Goal: Task Accomplishment & Management: Manage account settings

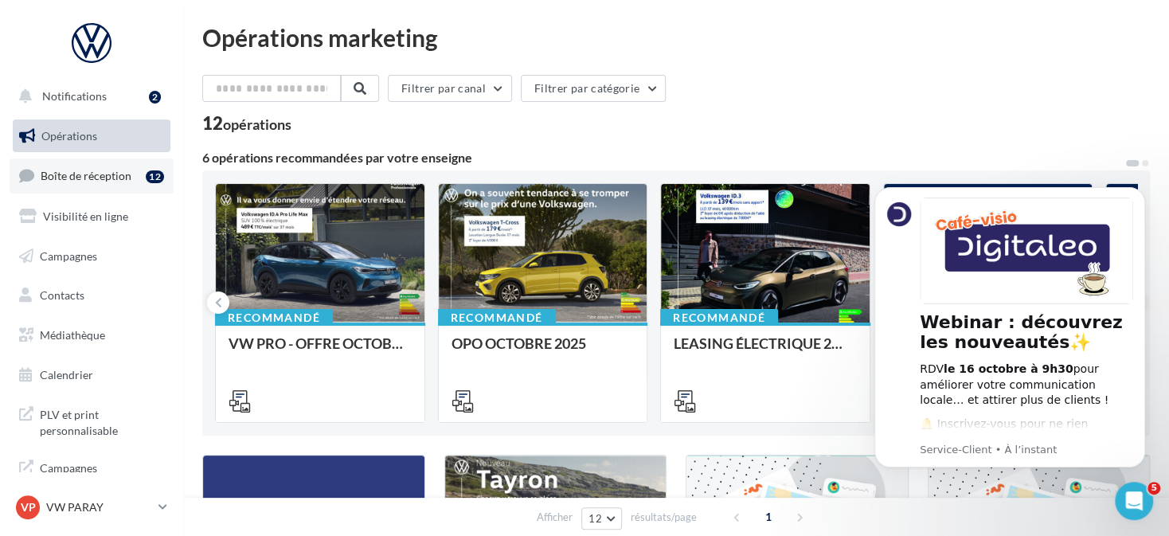
click at [150, 187] on link "Boîte de réception 12" at bounding box center [92, 175] width 164 height 34
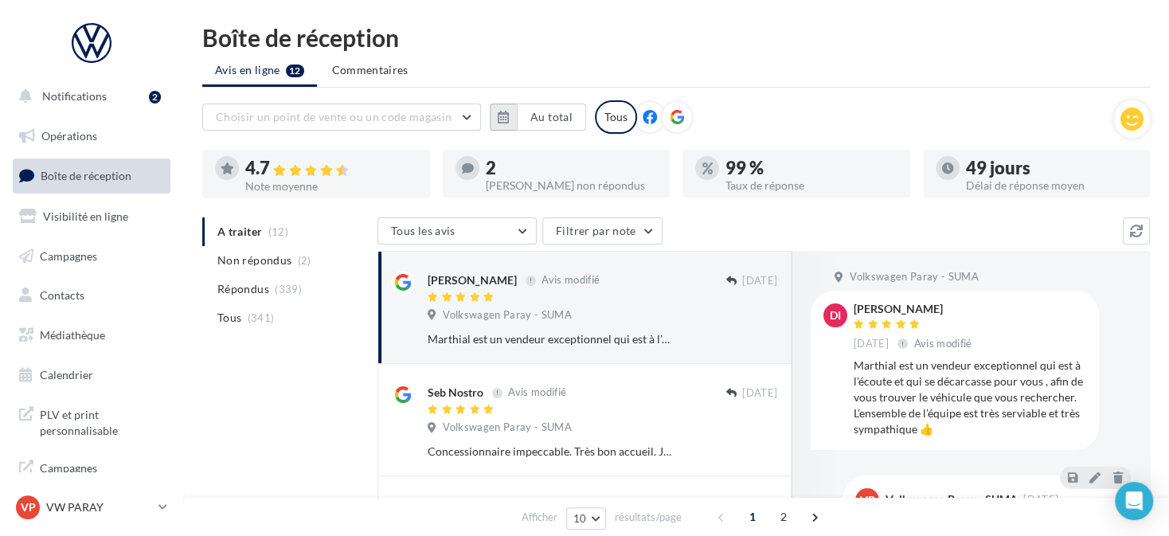
click at [502, 119] on icon "button" at bounding box center [503, 117] width 11 height 13
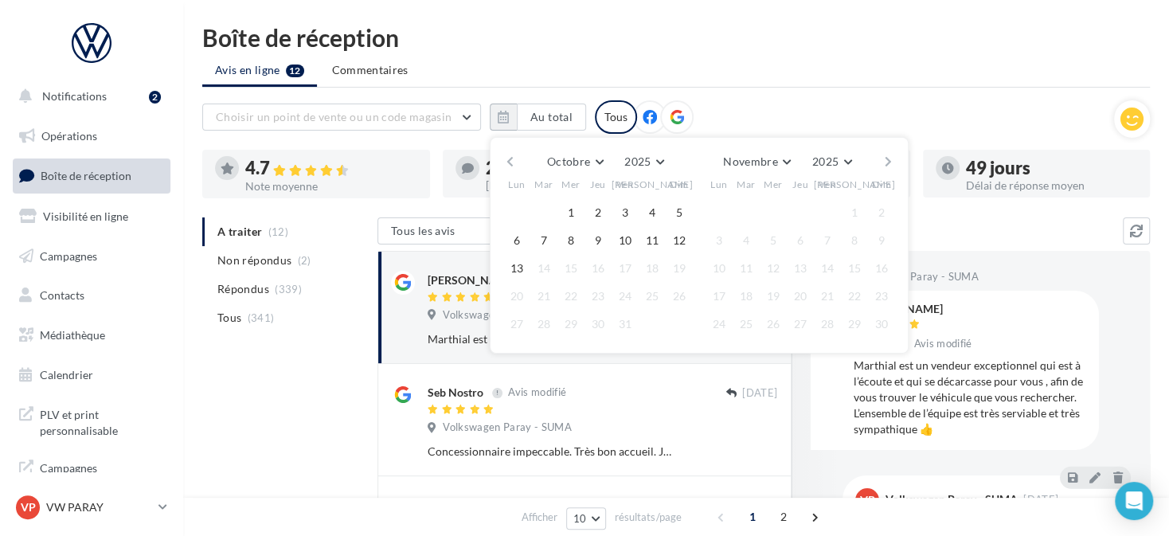
click at [503, 158] on button "button" at bounding box center [510, 161] width 14 height 22
click at [504, 157] on button "button" at bounding box center [510, 161] width 14 height 22
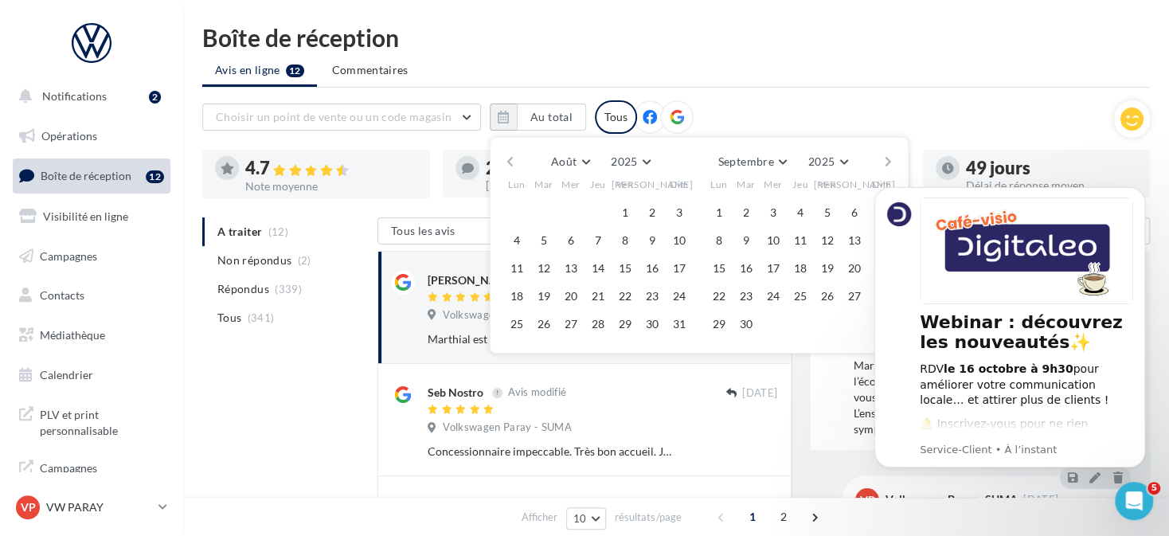
click at [510, 162] on button "button" at bounding box center [510, 161] width 14 height 22
drag, startPoint x: 545, startPoint y: 208, endPoint x: 639, endPoint y: 239, distance: 99.7
click at [544, 209] on button "1" at bounding box center [544, 213] width 24 height 24
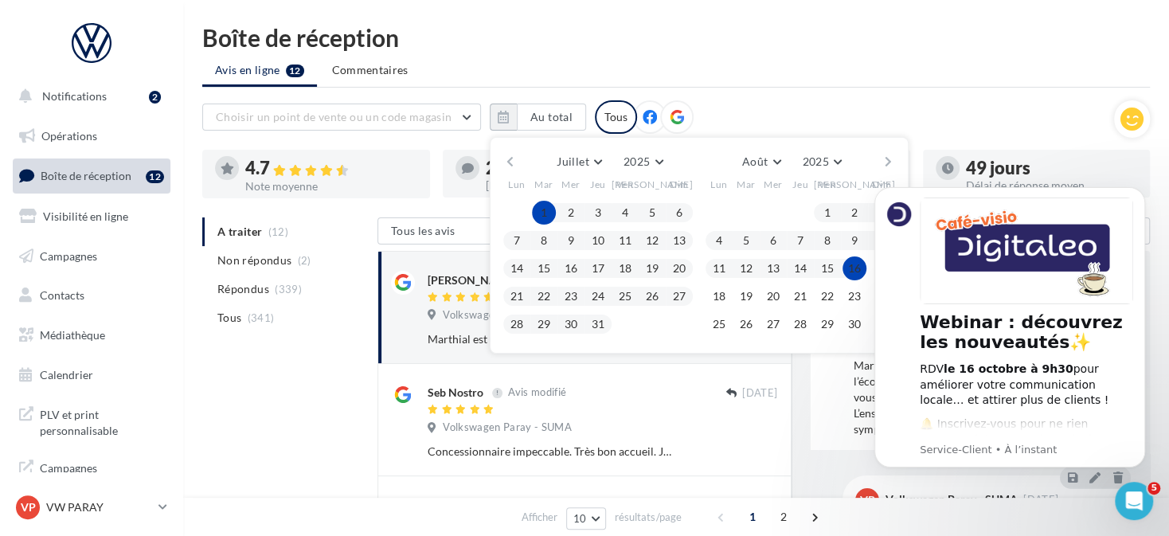
click at [882, 162] on button "button" at bounding box center [888, 161] width 14 height 22
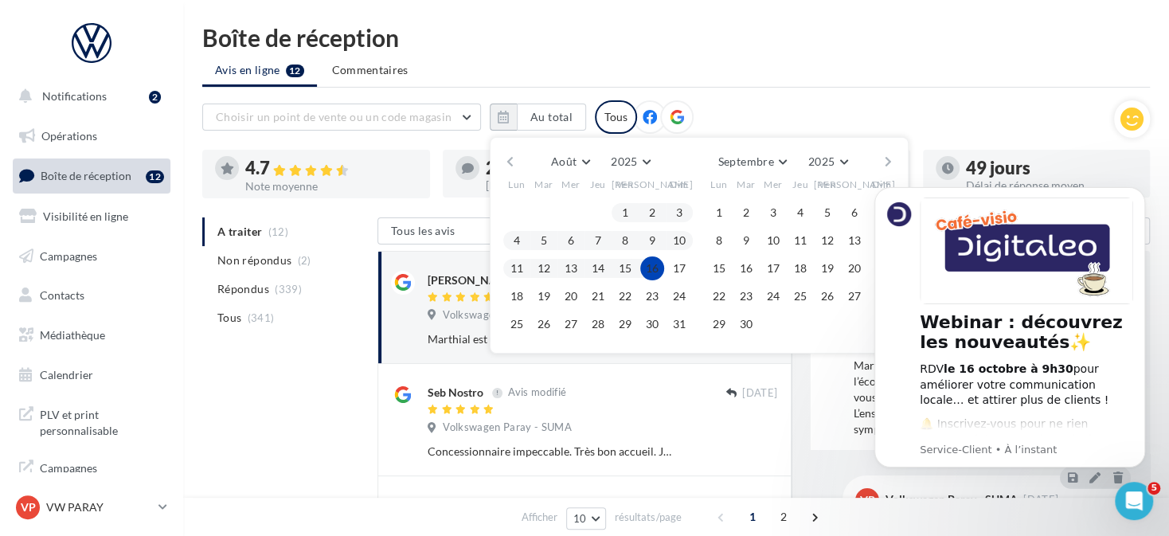
click at [882, 162] on button "button" at bounding box center [888, 161] width 14 height 22
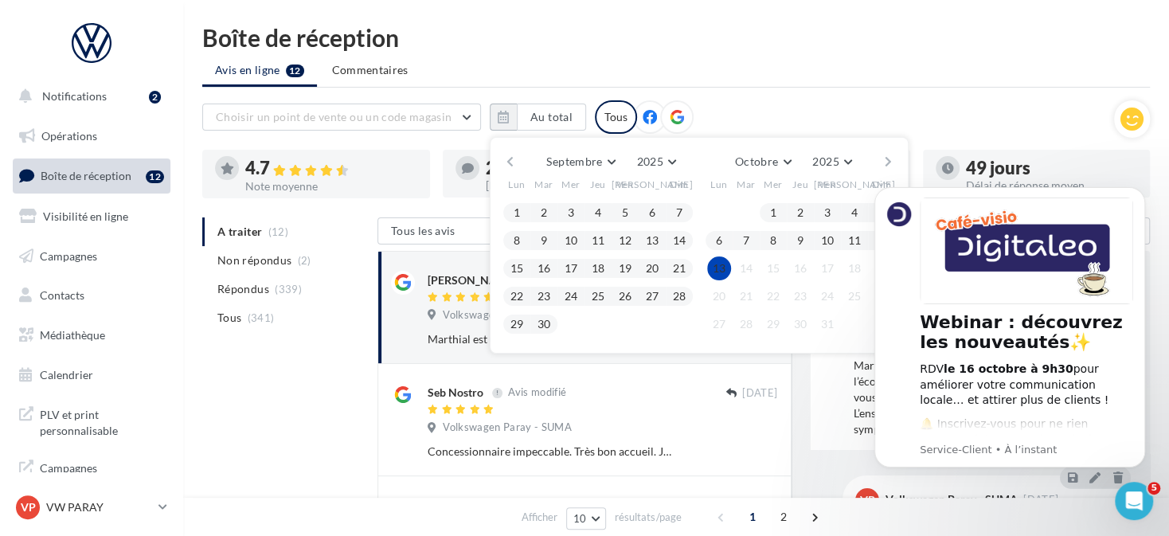
click at [721, 270] on button "13" at bounding box center [719, 268] width 24 height 24
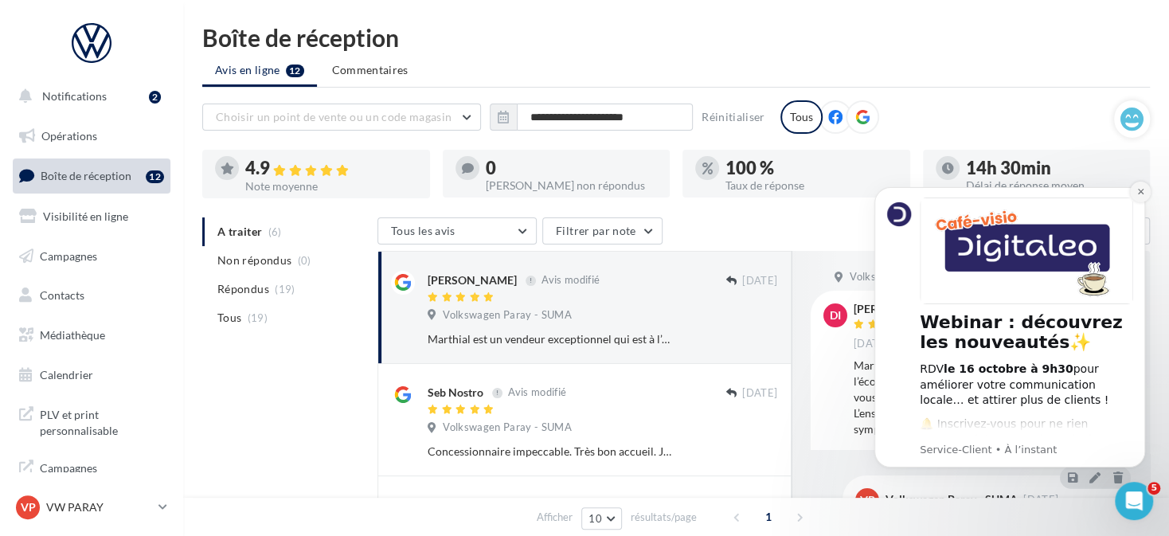
click at [1145, 187] on button "Dismiss notification" at bounding box center [1140, 192] width 21 height 21
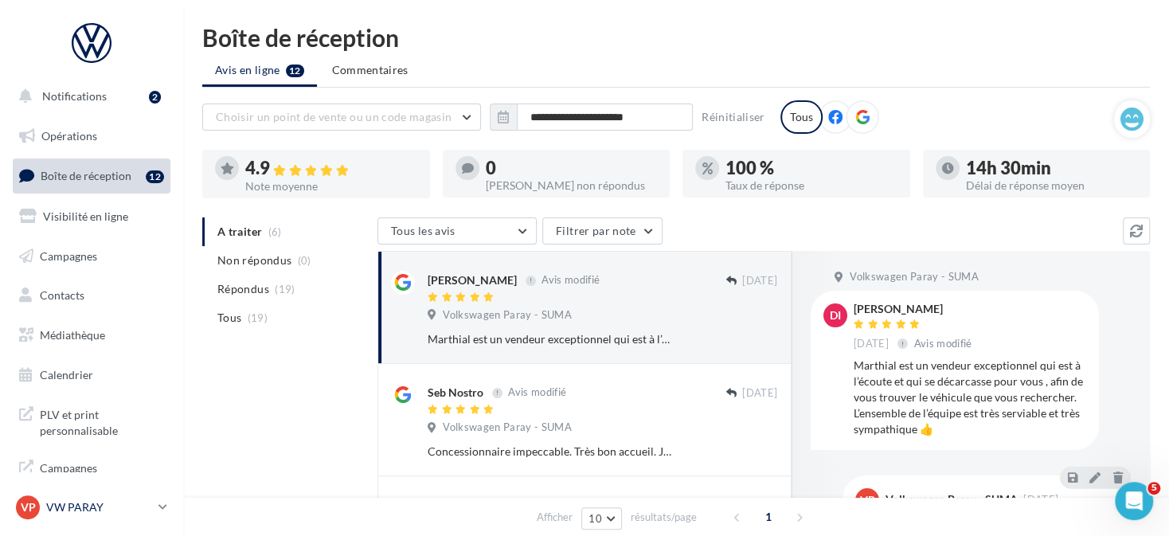
click at [81, 504] on p "VW PARAY" at bounding box center [99, 507] width 106 height 16
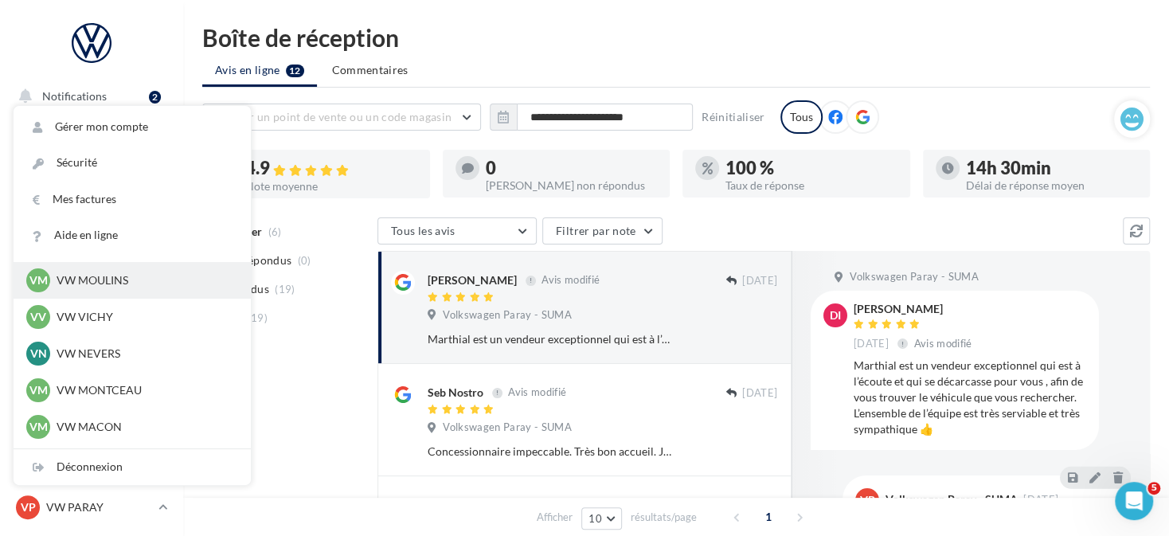
scroll to position [557, 0]
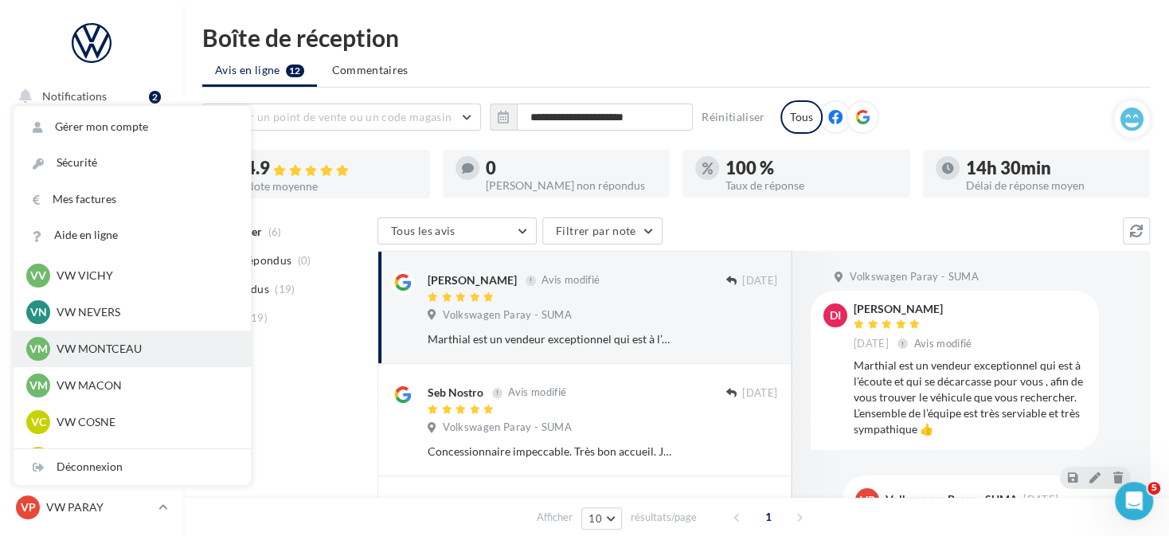
click at [128, 347] on p "VW MONTCEAU" at bounding box center [144, 349] width 175 height 16
